Goal: Task Accomplishment & Management: Complete application form

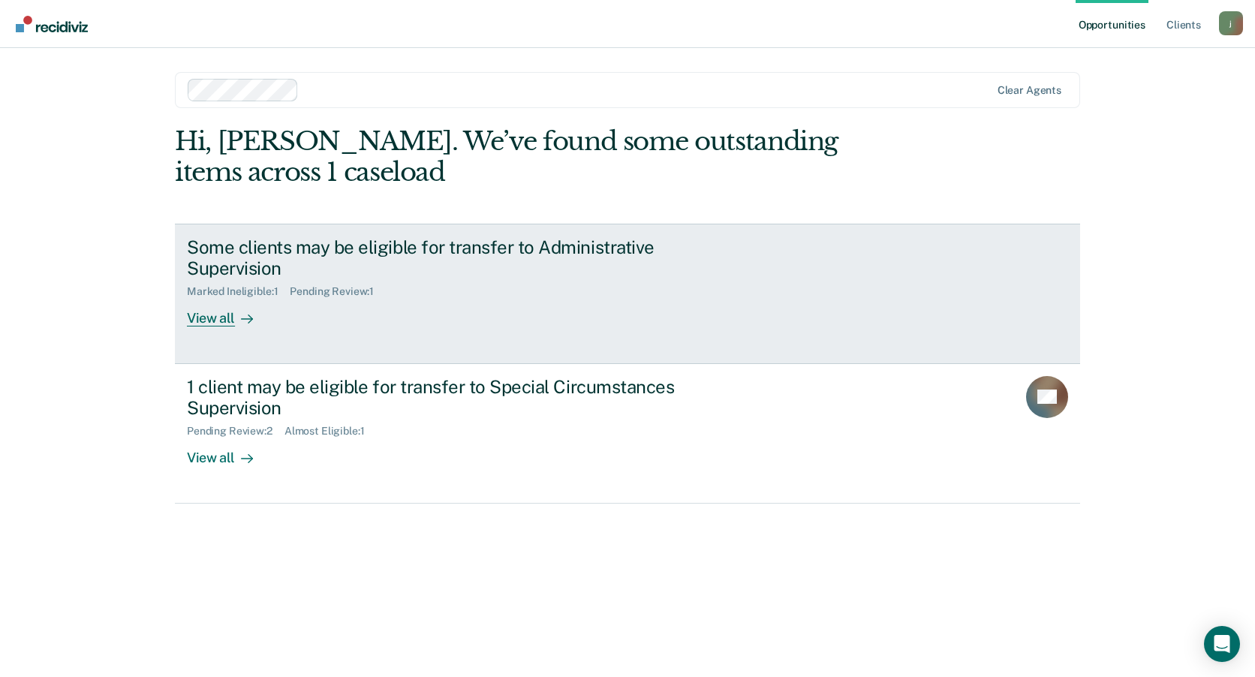
click at [217, 321] on div "View all" at bounding box center [229, 312] width 84 height 29
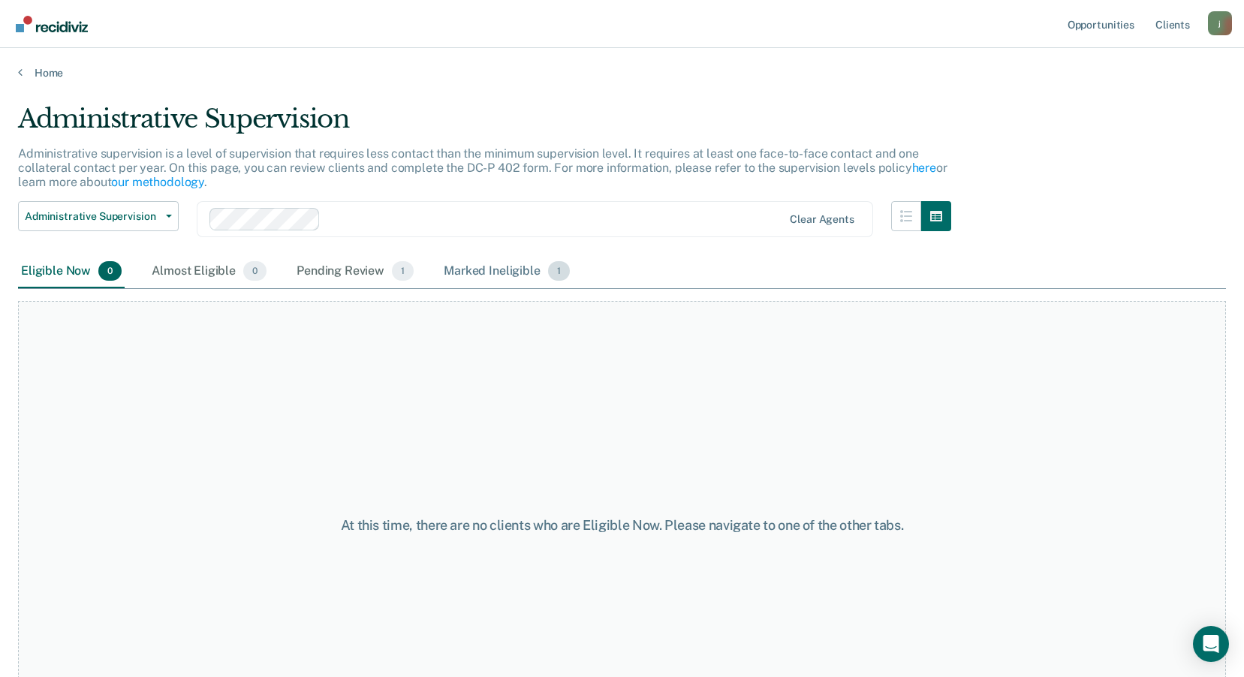
click at [474, 275] on div "Marked Ineligible 1" at bounding box center [507, 271] width 132 height 33
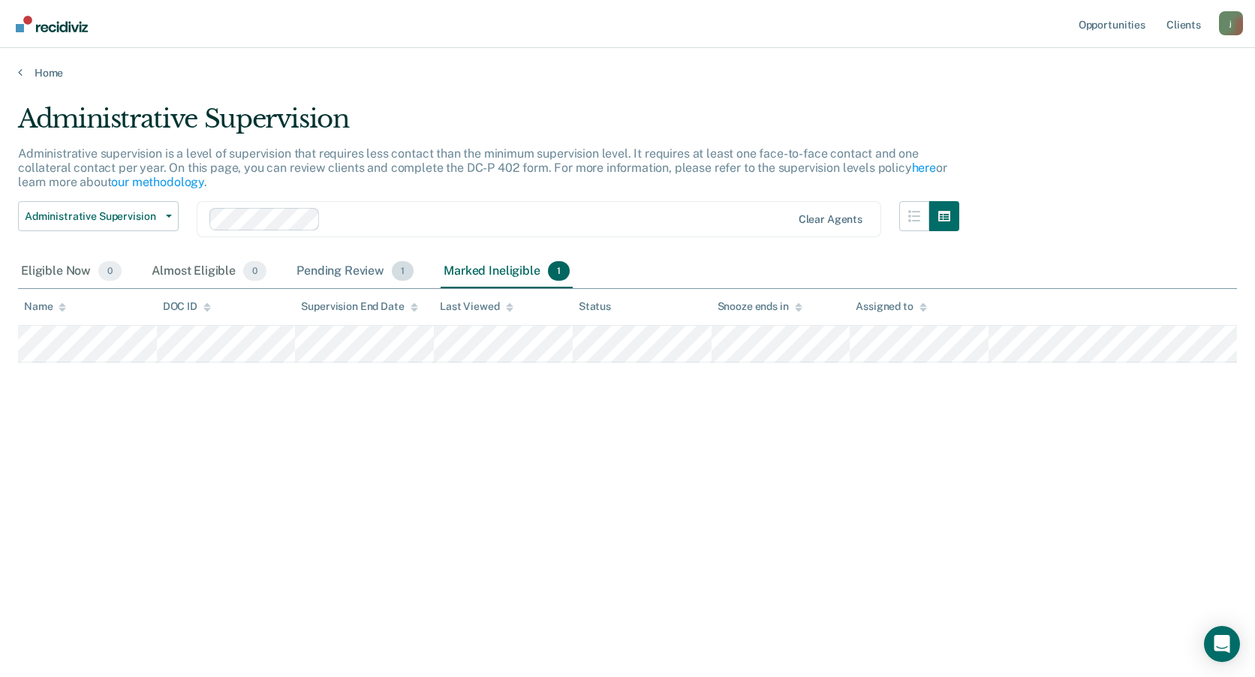
click at [340, 274] on div "Pending Review 1" at bounding box center [355, 271] width 123 height 33
click at [164, 274] on div "Almost Eligible 0" at bounding box center [209, 271] width 121 height 33
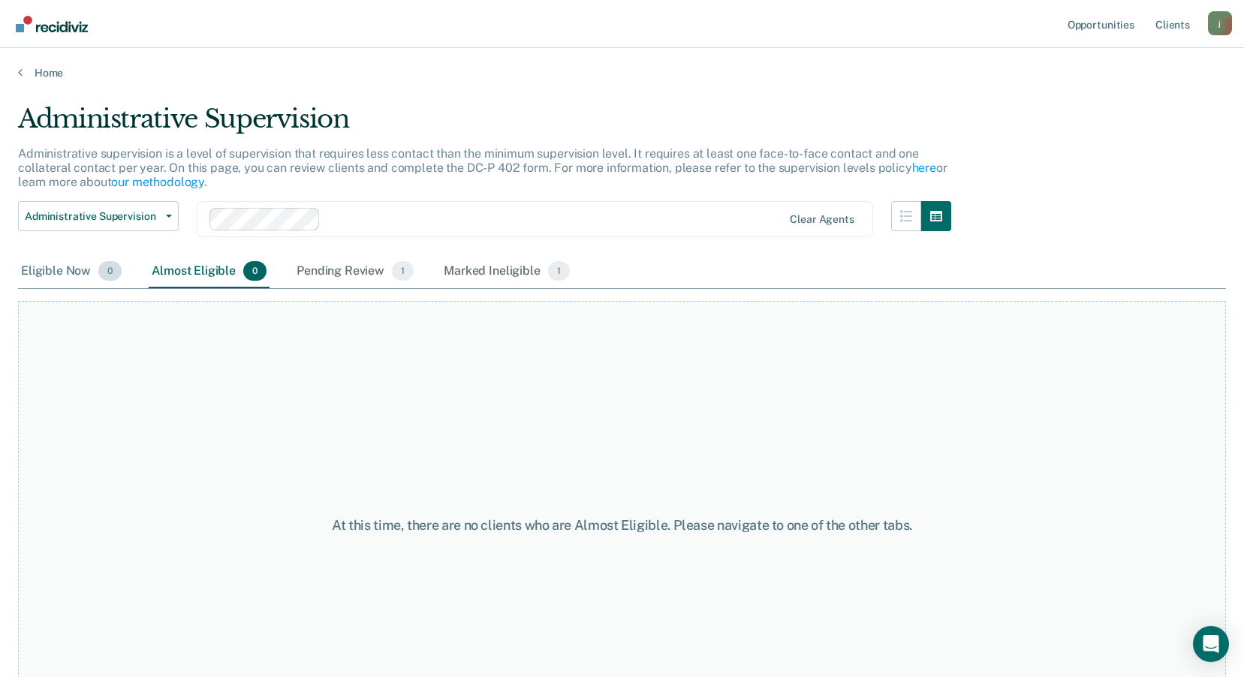
click at [56, 275] on div "Eligible Now 0" at bounding box center [71, 271] width 107 height 33
click at [167, 276] on div "Almost Eligible 0" at bounding box center [209, 271] width 121 height 33
click at [350, 267] on div "Pending Review 1" at bounding box center [355, 271] width 123 height 33
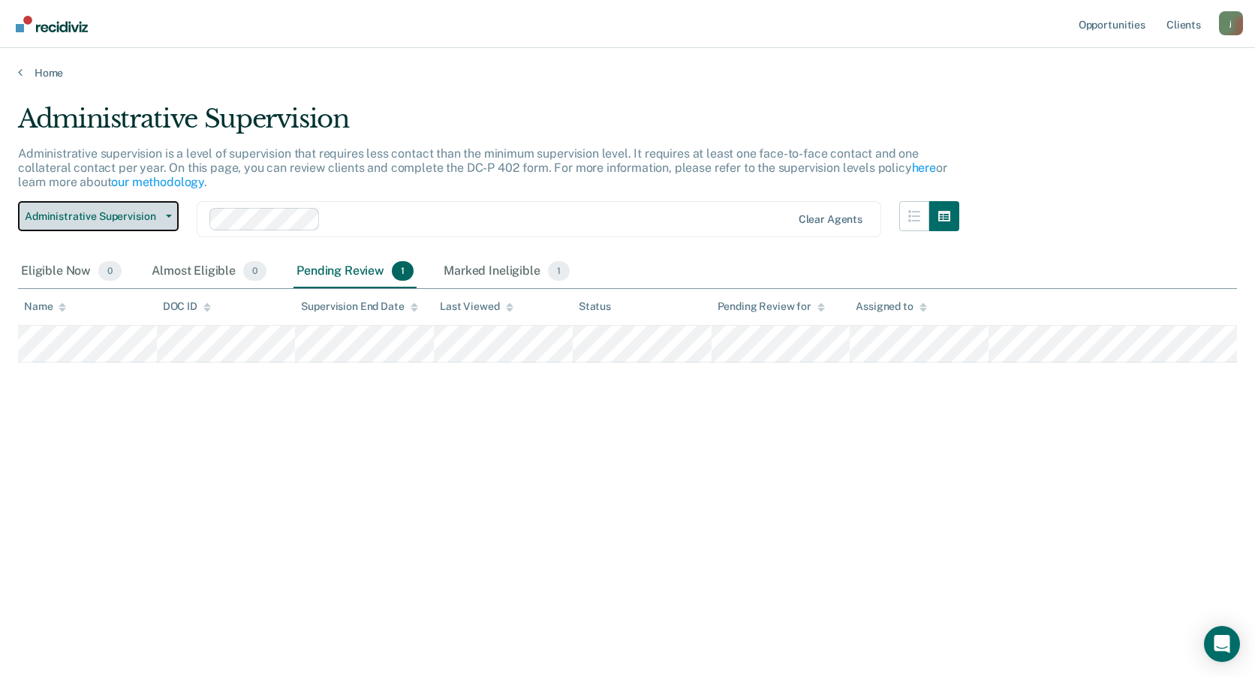
click at [173, 216] on button "Administrative Supervision" at bounding box center [98, 216] width 161 height 30
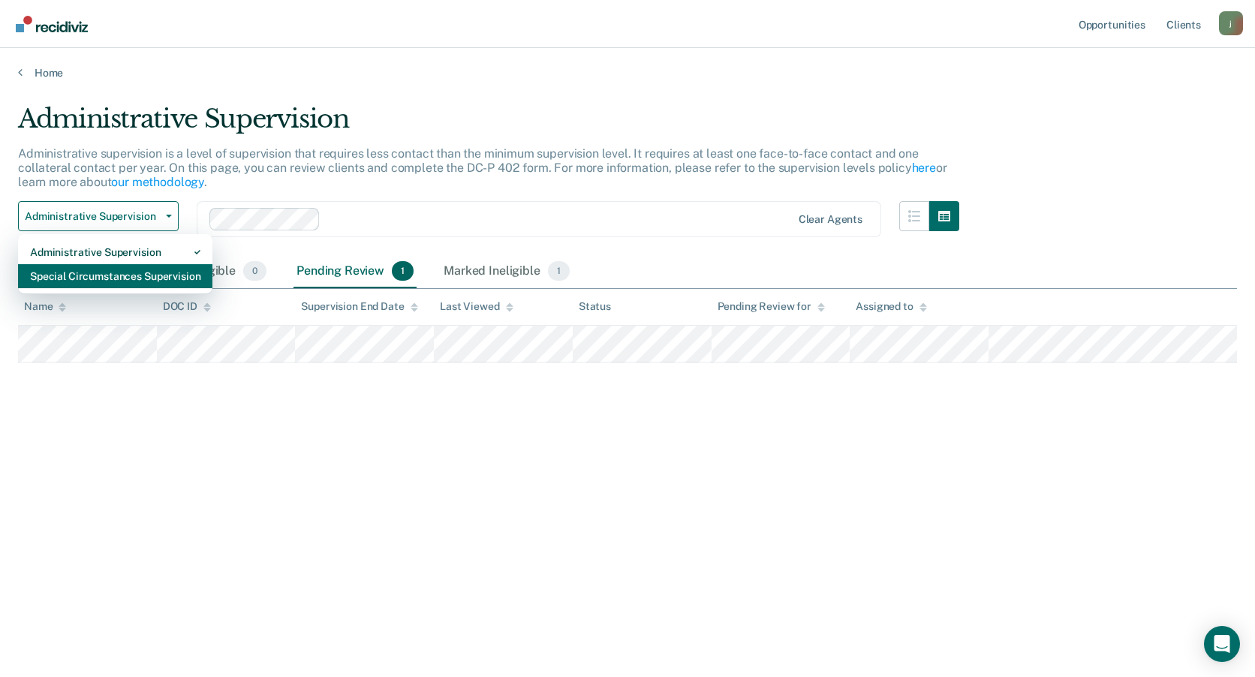
click at [134, 276] on div "Special Circumstances Supervision" at bounding box center [115, 276] width 170 height 24
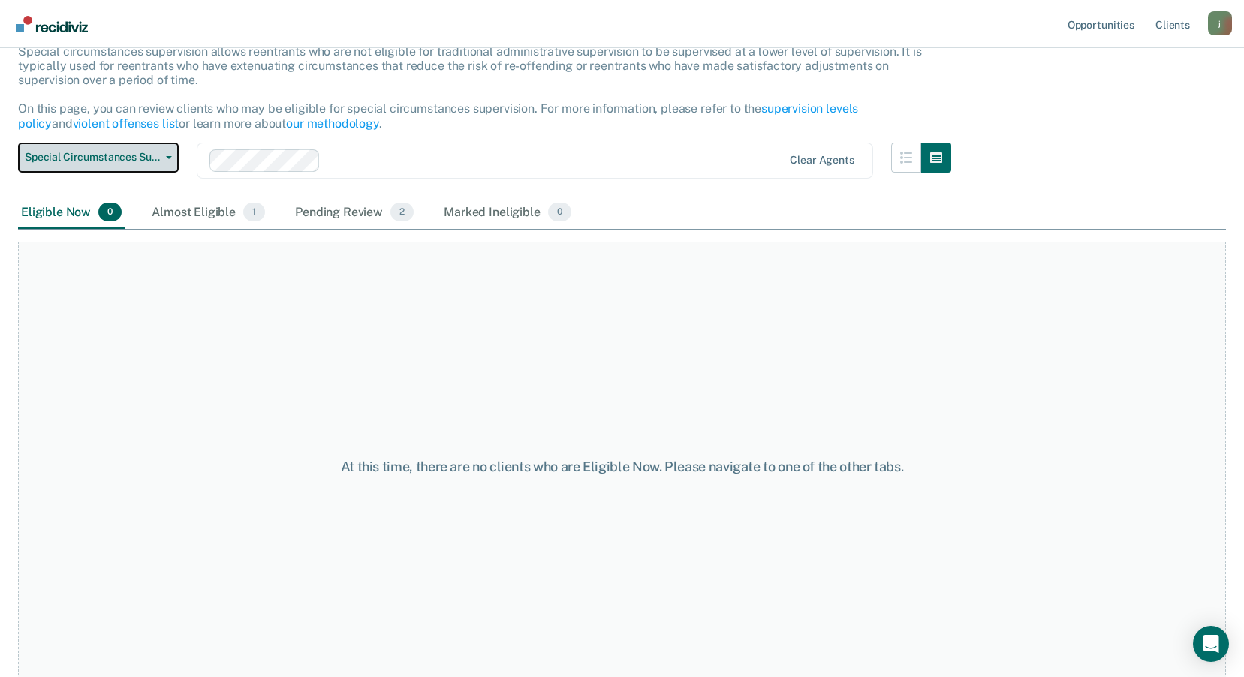
scroll to position [116, 0]
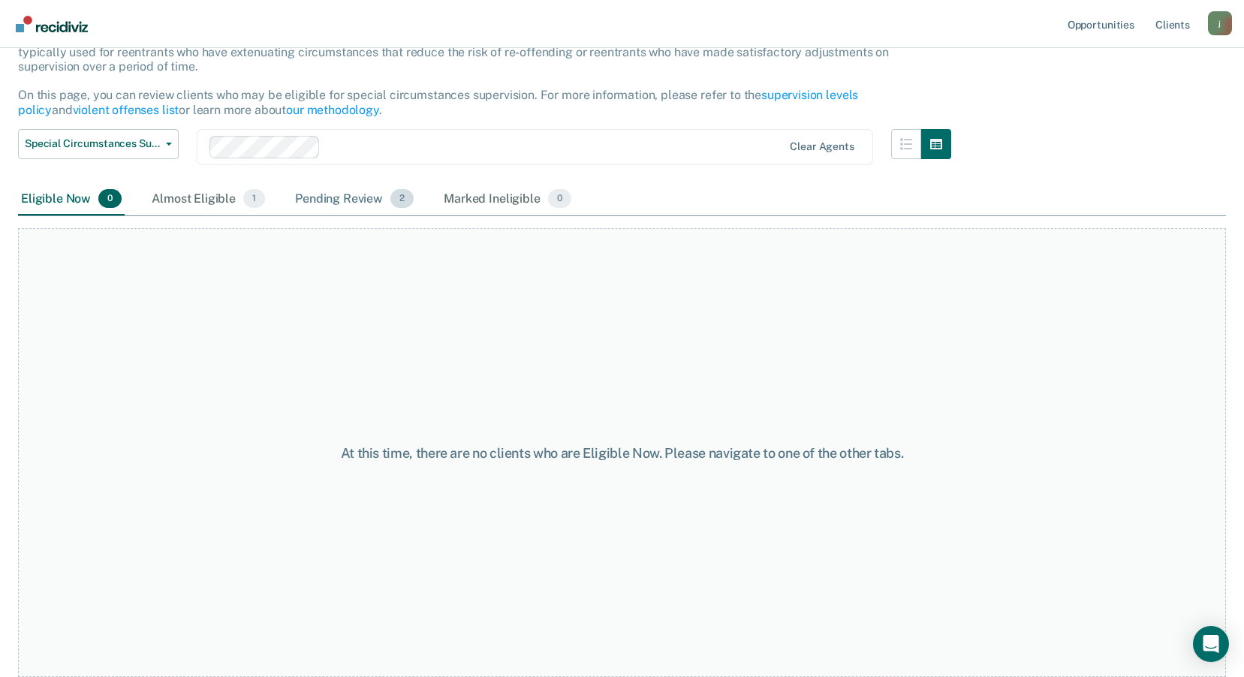
click at [362, 211] on div "Pending Review 2" at bounding box center [354, 199] width 125 height 33
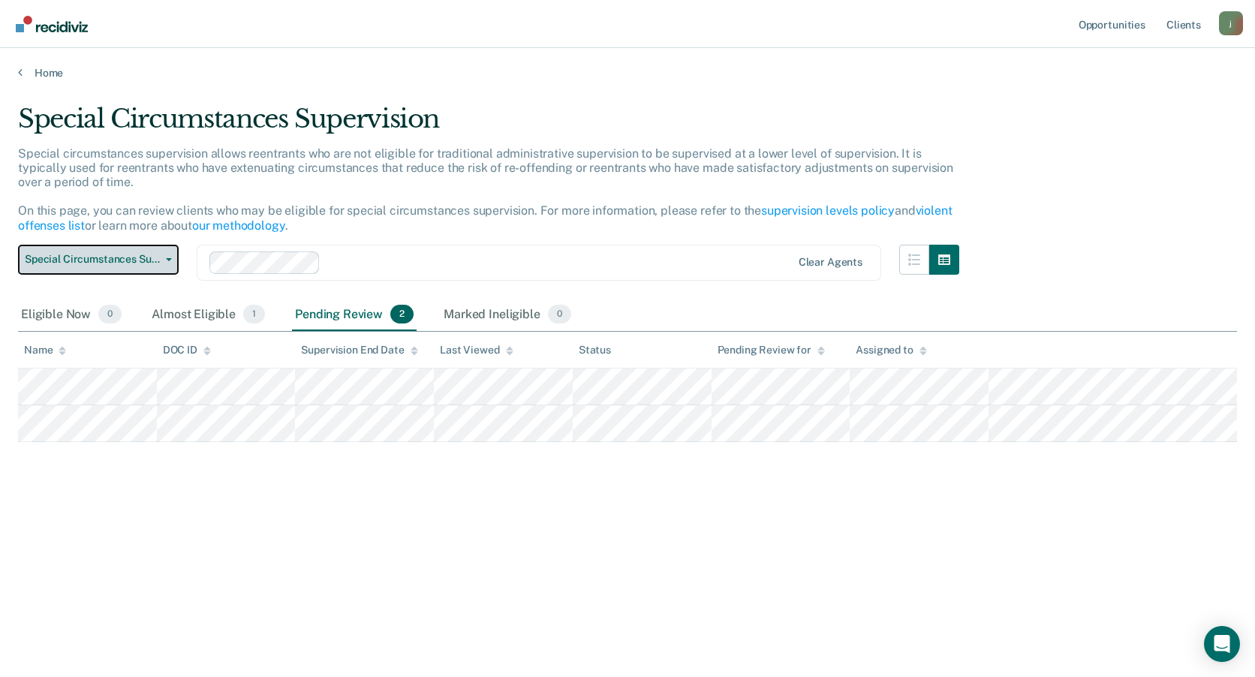
click at [153, 263] on span "Special Circumstances Supervision" at bounding box center [92, 259] width 135 height 13
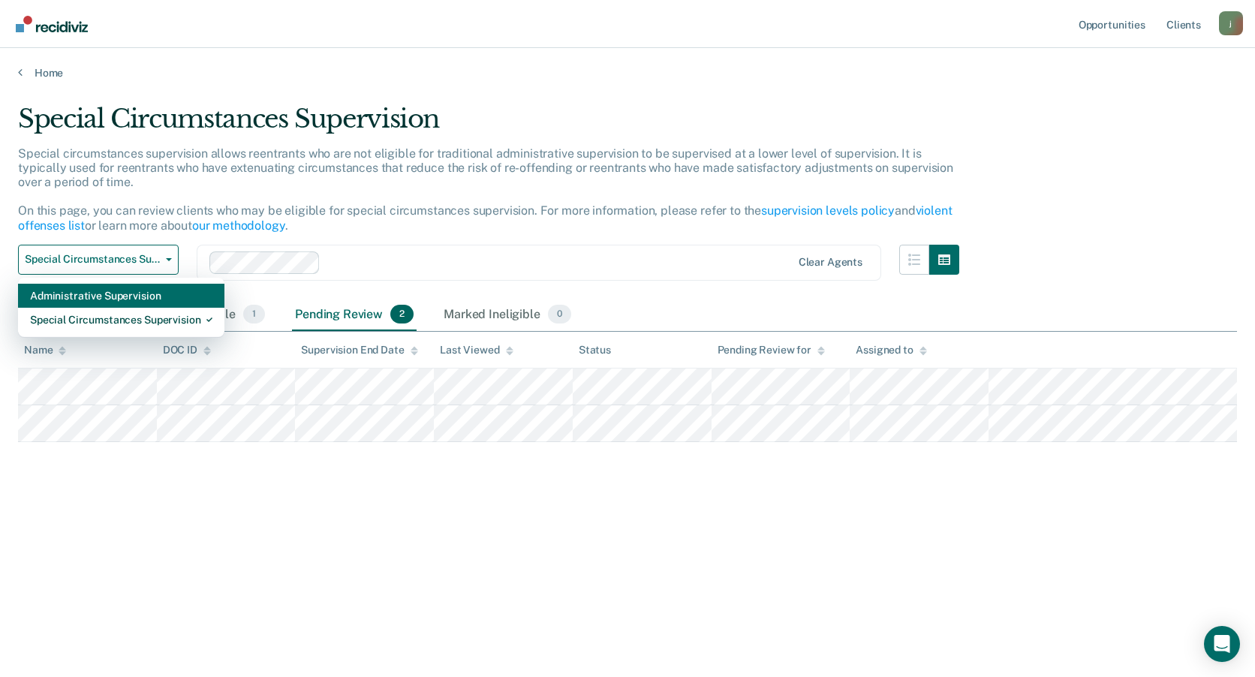
click at [116, 303] on div "Administrative Supervision" at bounding box center [121, 296] width 182 height 24
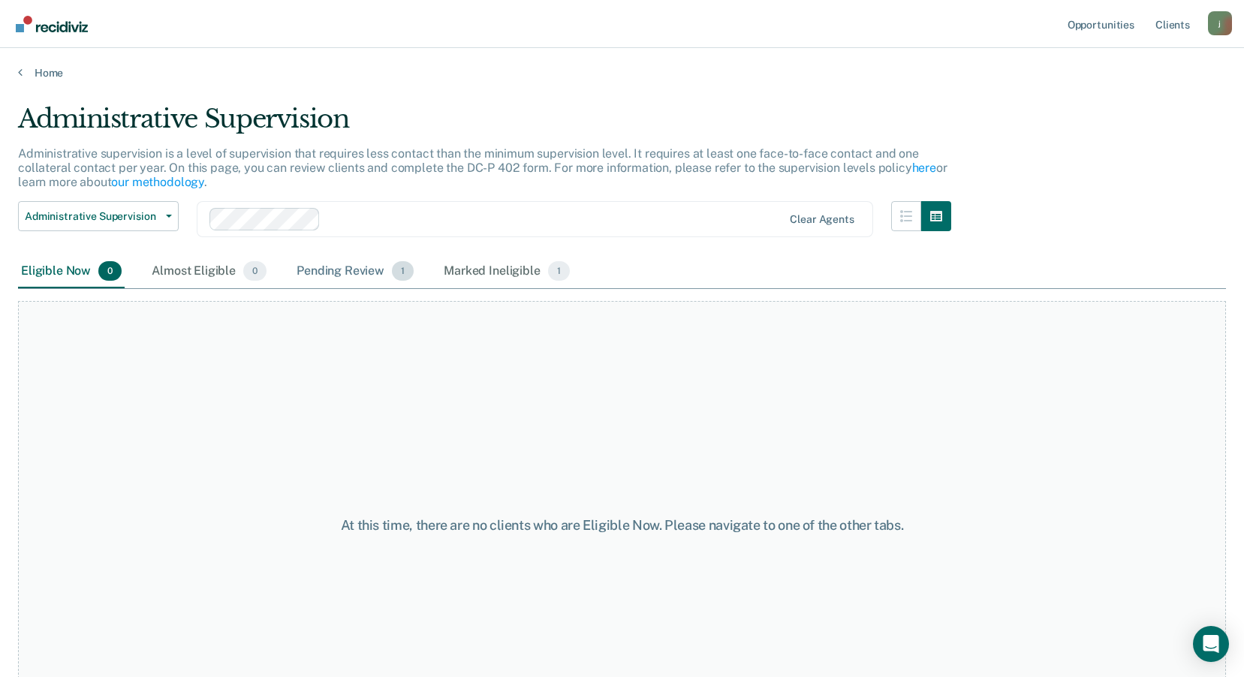
click at [357, 271] on div "Pending Review 1" at bounding box center [355, 271] width 123 height 33
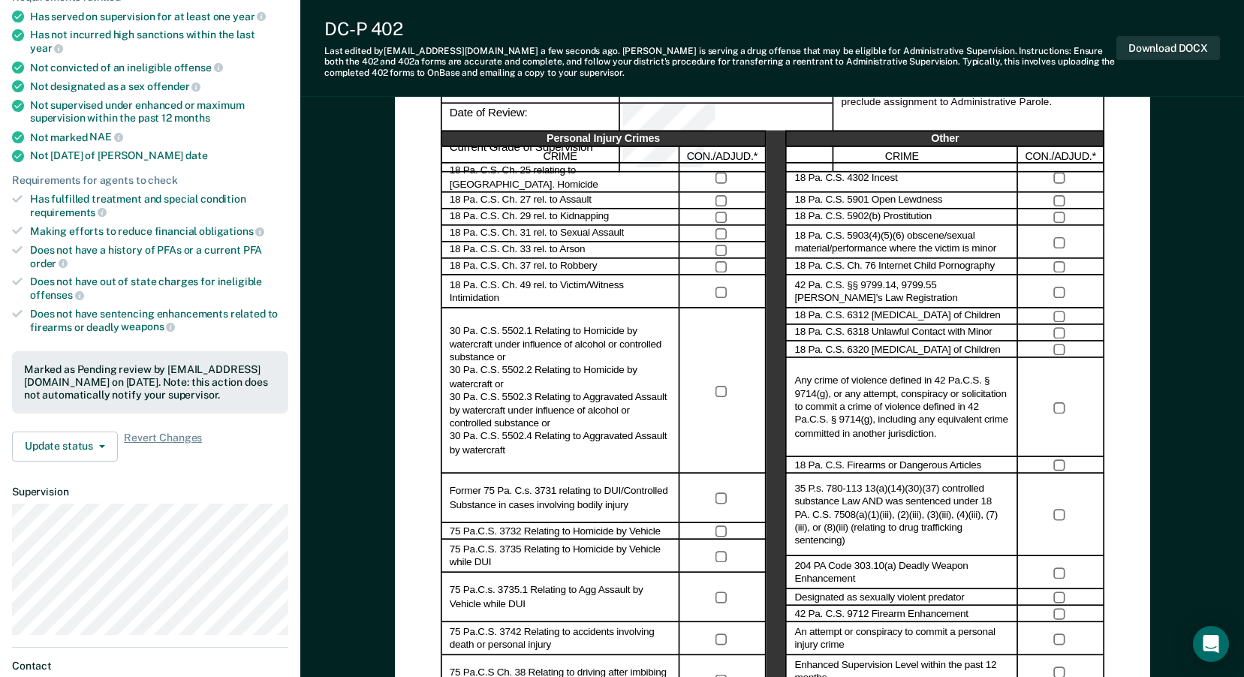
scroll to position [233, 0]
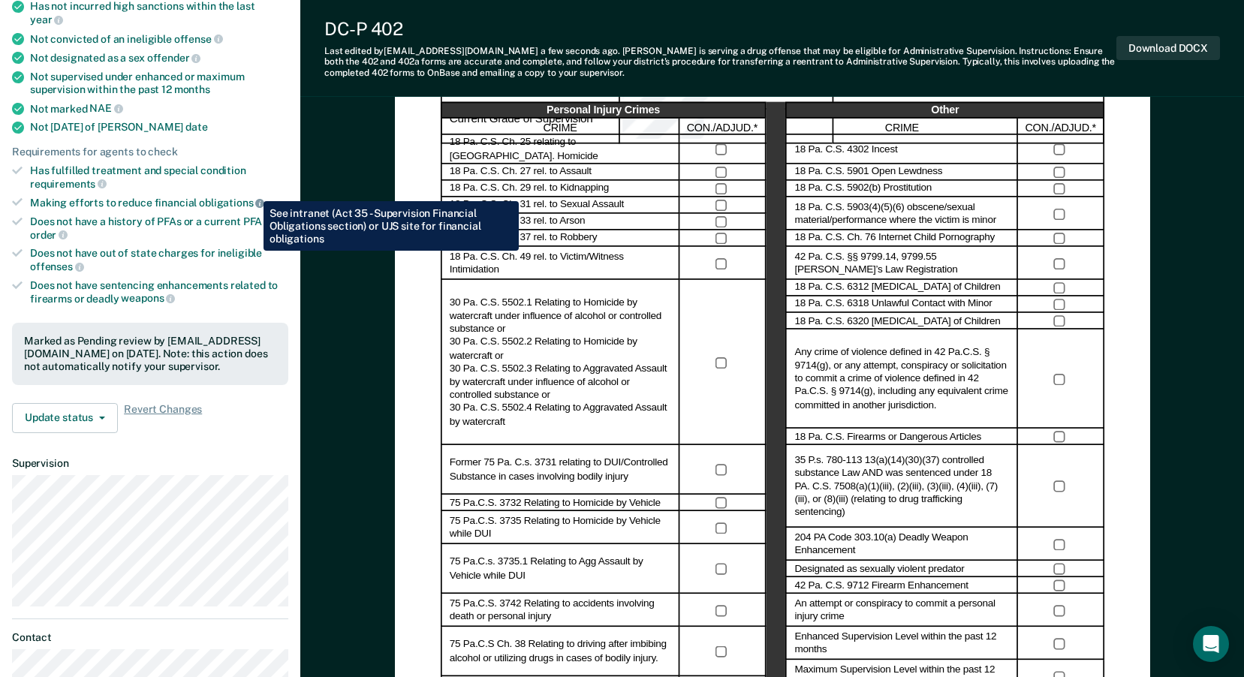
click at [255, 199] on icon at bounding box center [259, 203] width 9 height 9
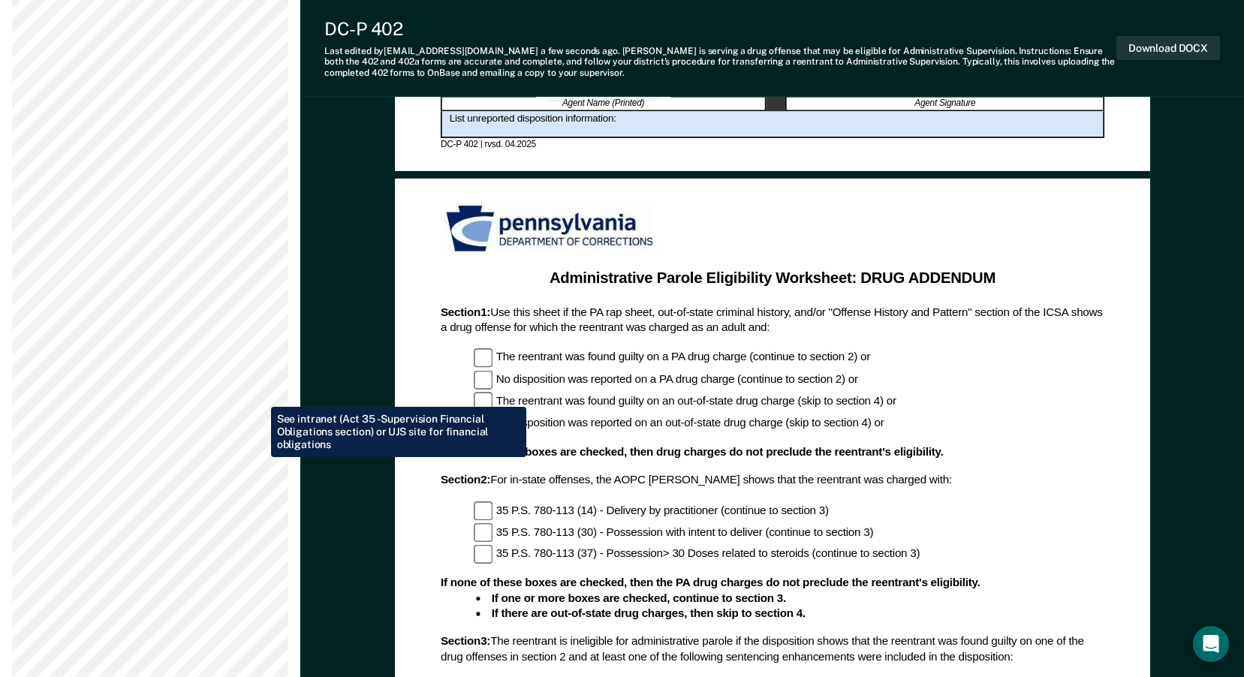
scroll to position [833, 0]
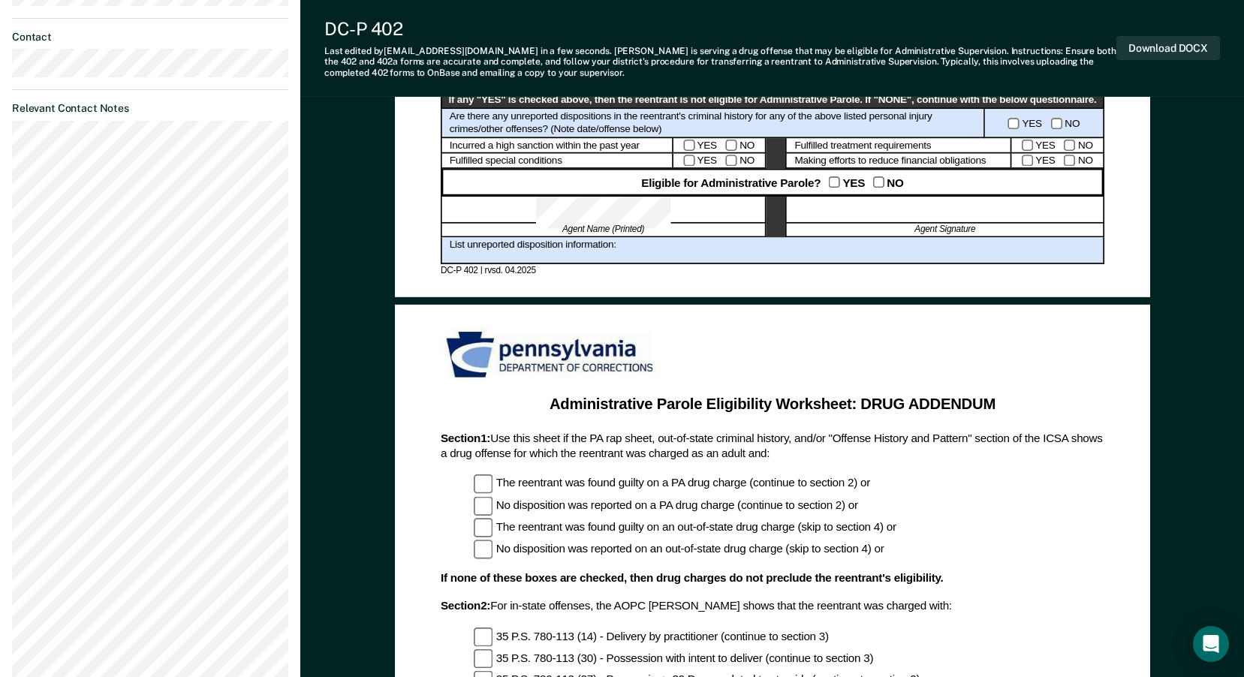
click at [1021, 163] on div "YES NO" at bounding box center [1057, 161] width 93 height 16
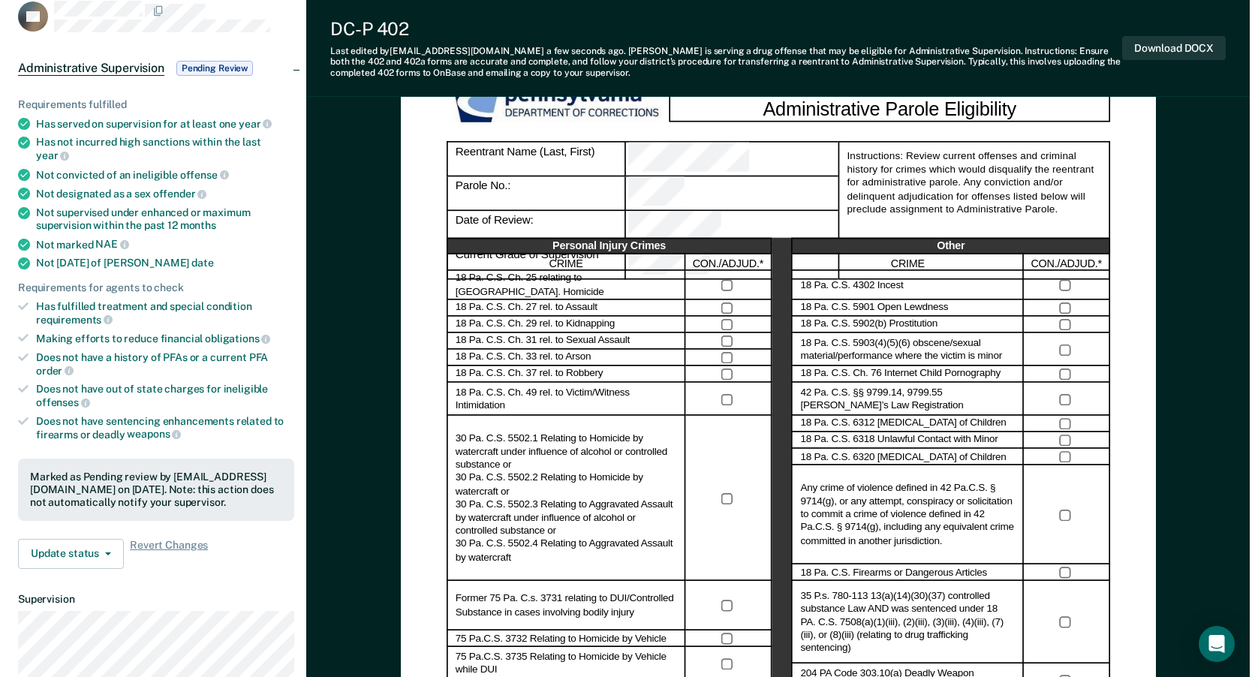
scroll to position [0, 0]
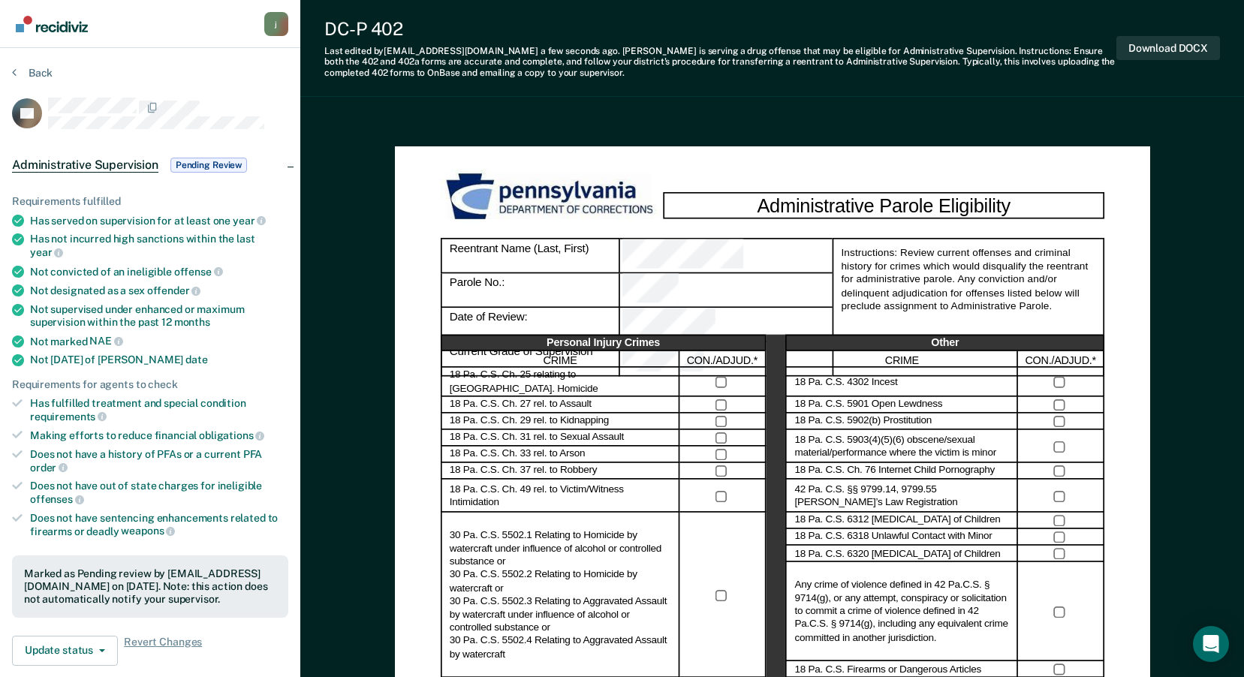
click at [19, 74] on button "Back" at bounding box center [32, 73] width 41 height 14
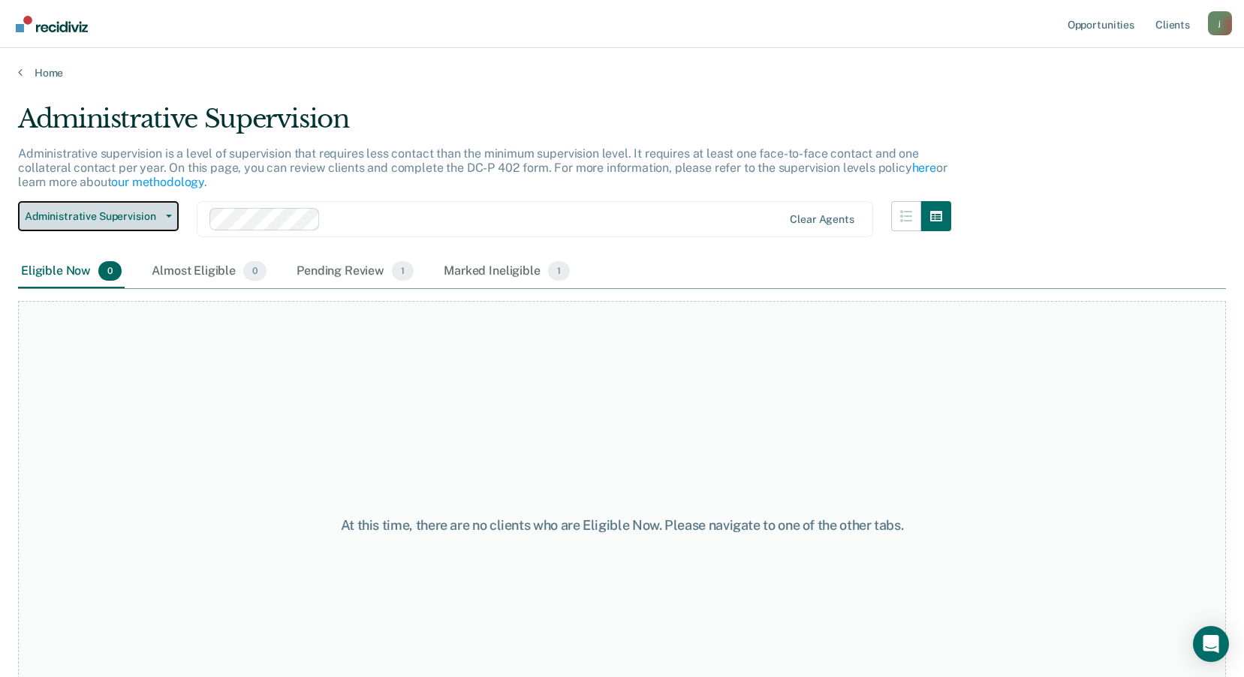
click at [171, 218] on button "Administrative Supervision" at bounding box center [98, 216] width 161 height 30
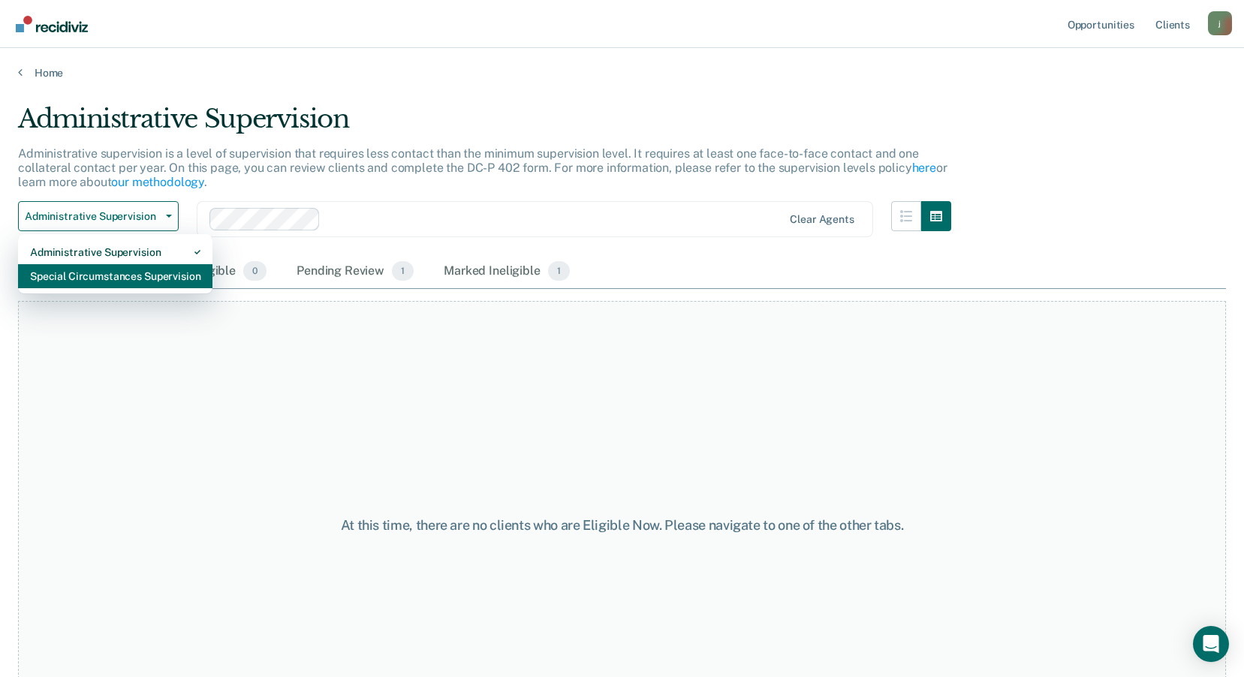
click at [108, 274] on div "Special Circumstances Supervision" at bounding box center [115, 276] width 170 height 24
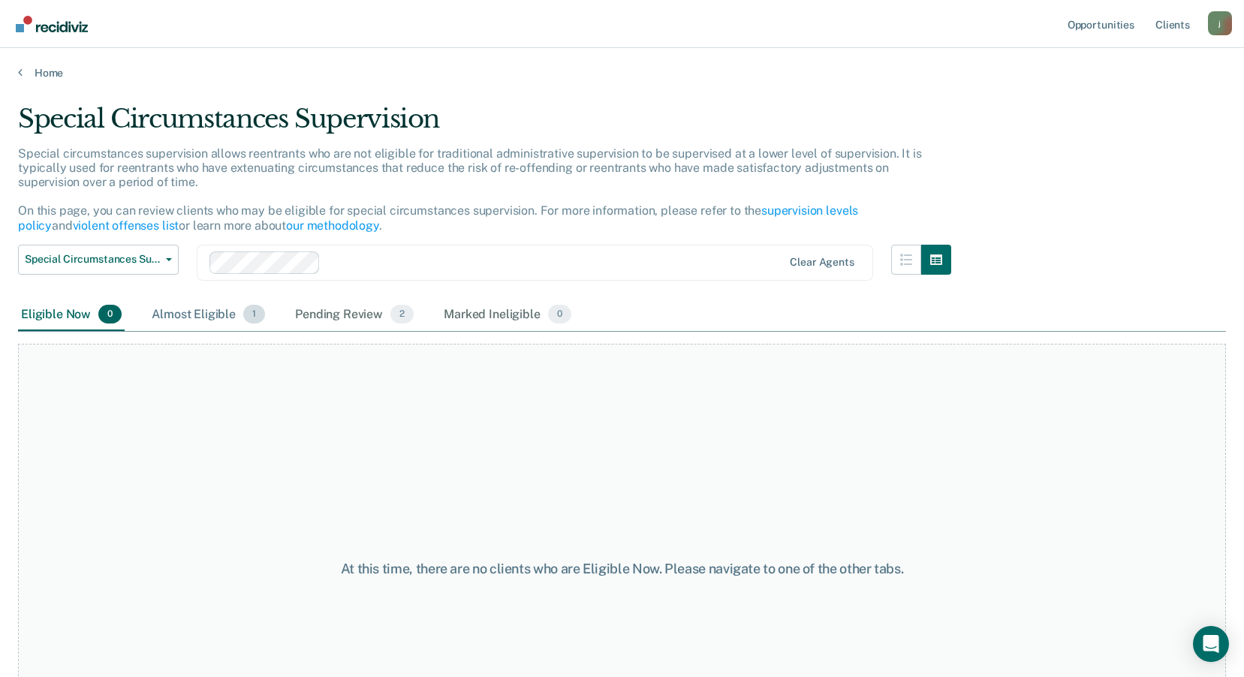
click at [197, 321] on div "Almost Eligible 1" at bounding box center [208, 315] width 119 height 33
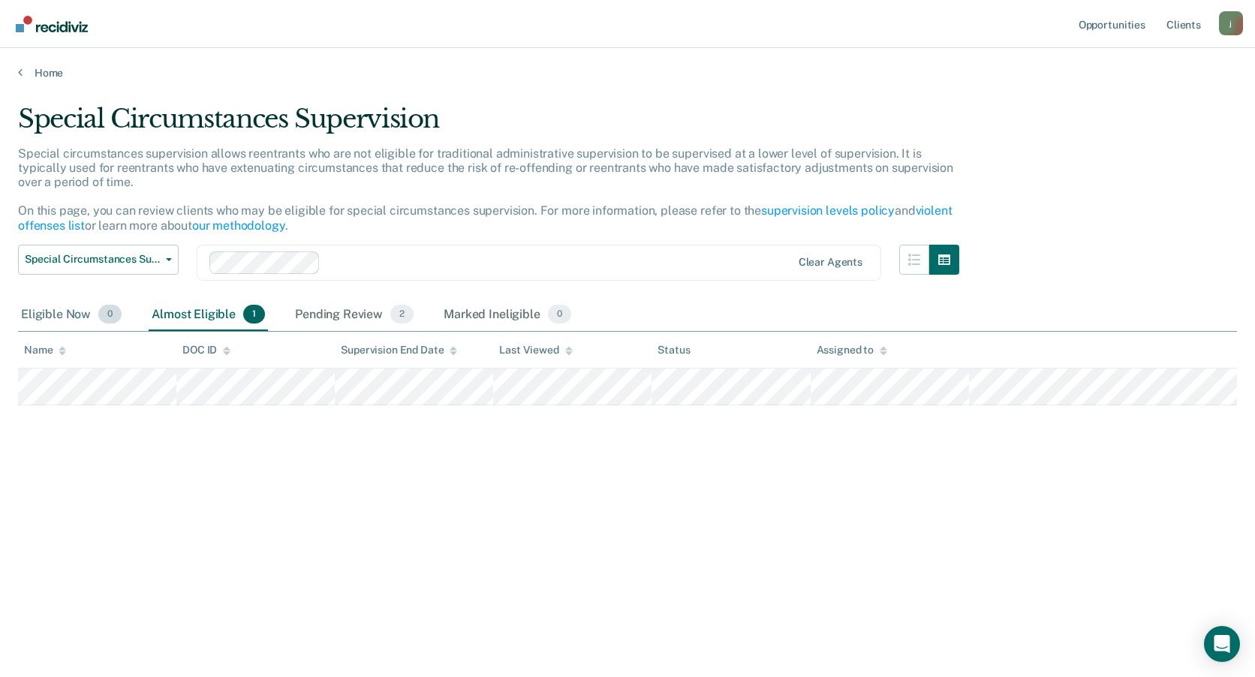
click at [35, 312] on div "Eligible Now 0" at bounding box center [71, 315] width 107 height 33
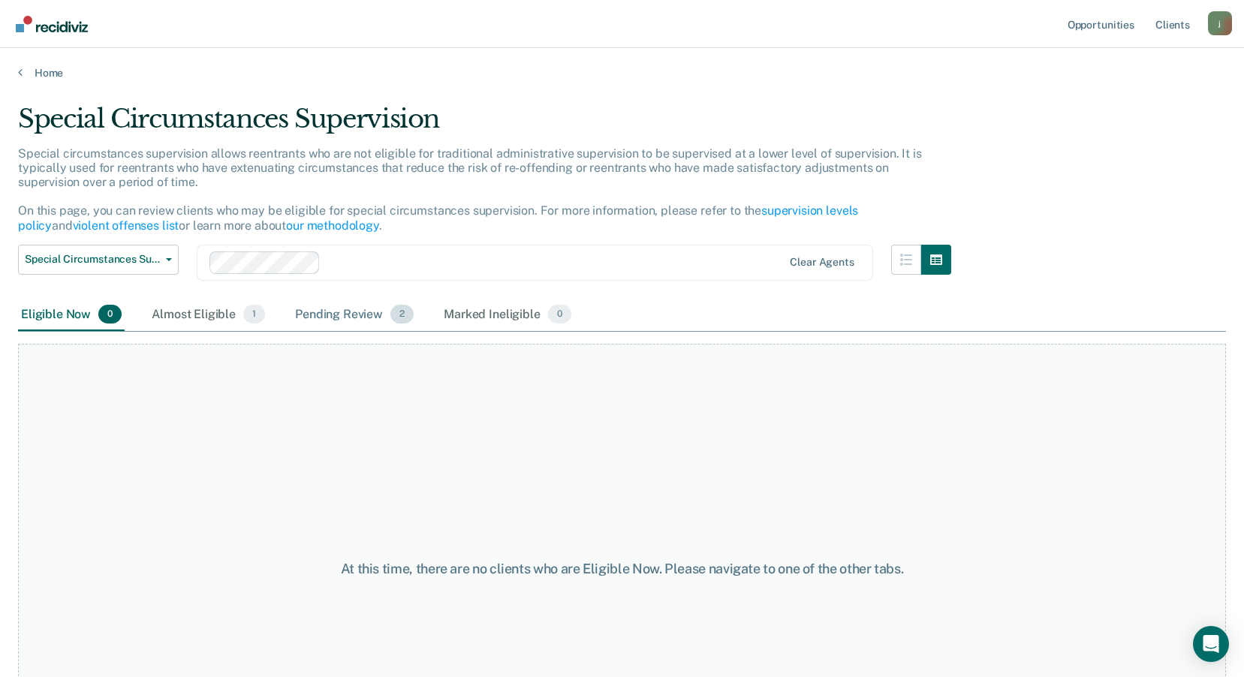
click at [317, 317] on div "Pending Review 2" at bounding box center [354, 315] width 125 height 33
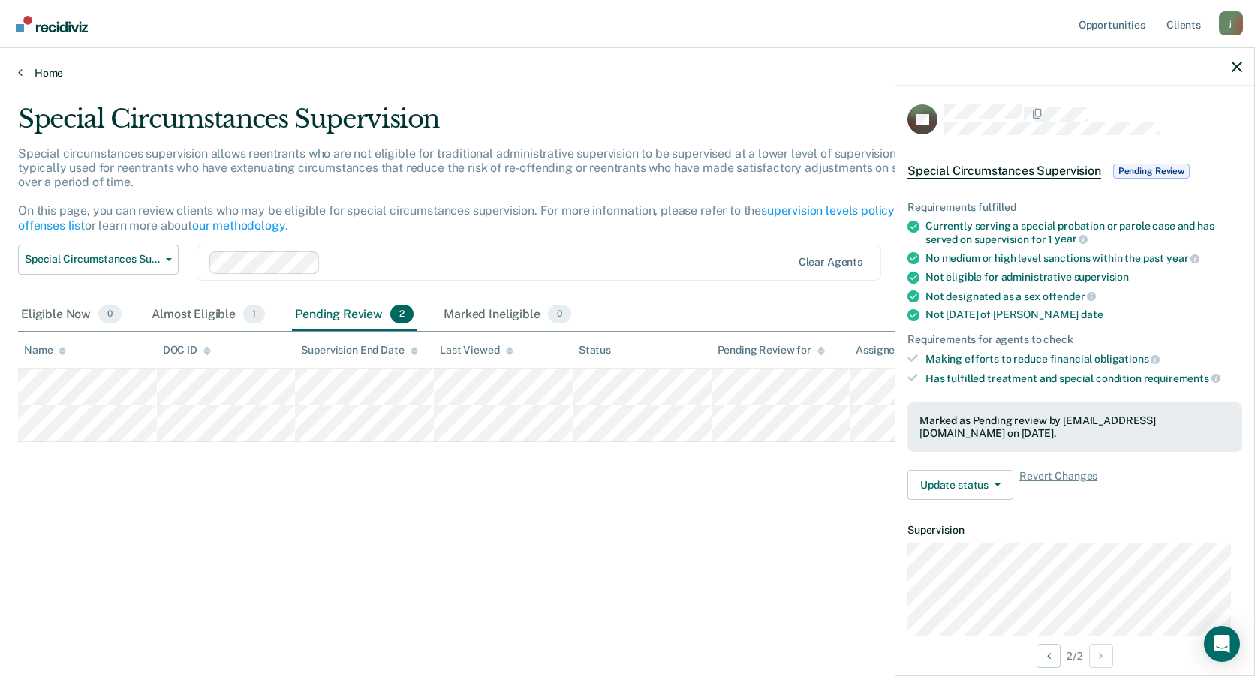
click at [380, 68] on link "Home" at bounding box center [627, 73] width 1219 height 14
